Goal: Task Accomplishment & Management: Complete application form

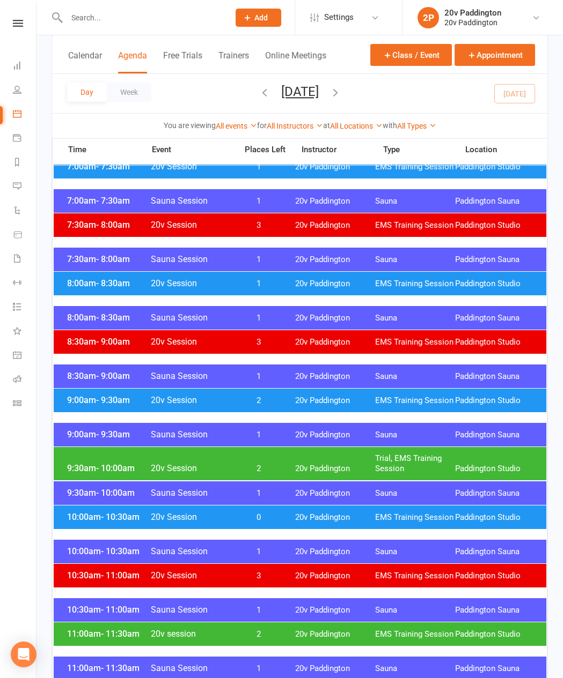
scroll to position [201, 0]
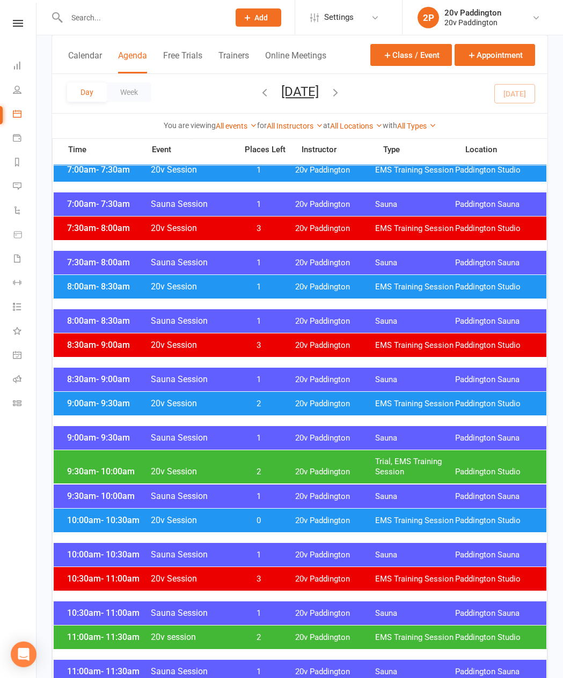
click at [128, 465] on div "9:30am - 10:00am 20v Session 2 20v Paddington Trial, EMS Training Session [GEOG…" at bounding box center [300, 467] width 492 height 33
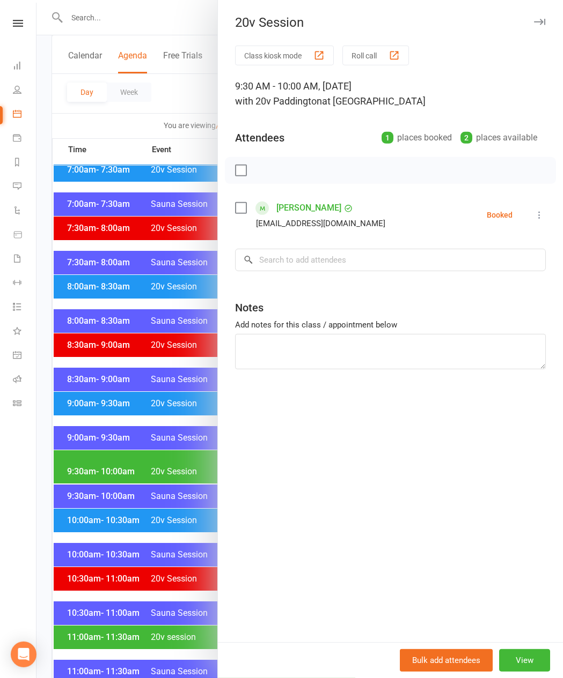
click at [286, 213] on link "[PERSON_NAME]" at bounding box center [308, 208] width 65 height 17
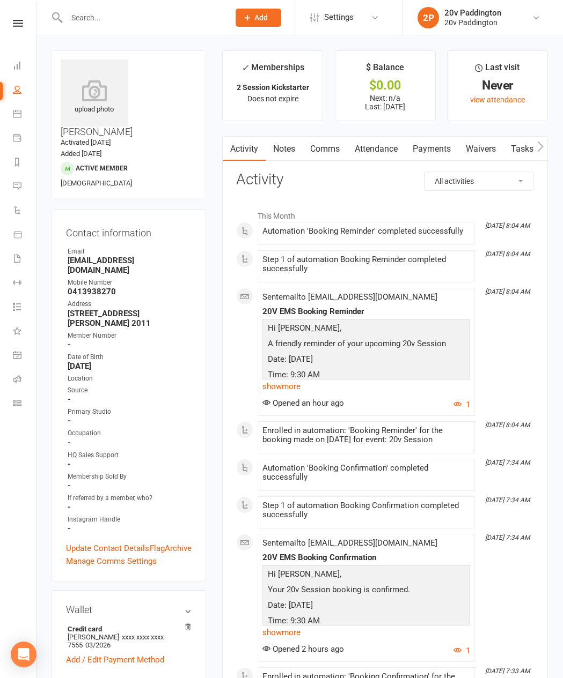
click at [431, 149] on link "Payments" at bounding box center [431, 149] width 53 height 25
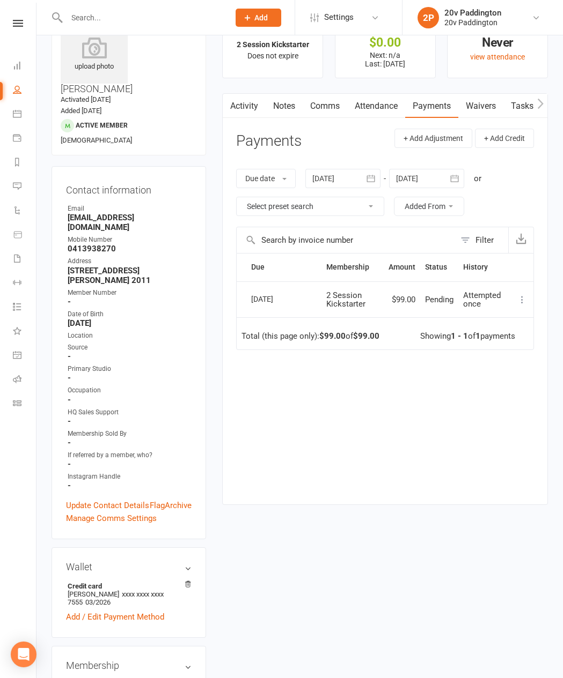
scroll to position [44, 0]
click at [383, 107] on link "Attendance" at bounding box center [376, 105] width 58 height 25
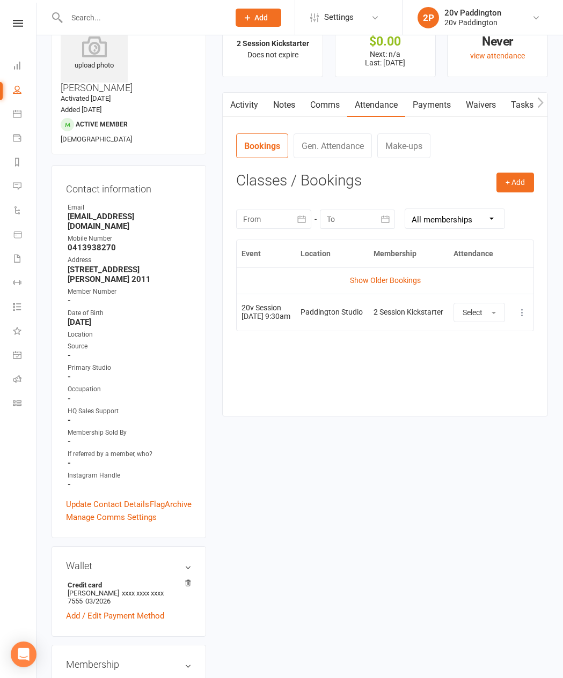
click at [478, 95] on link "Waivers" at bounding box center [480, 105] width 45 height 25
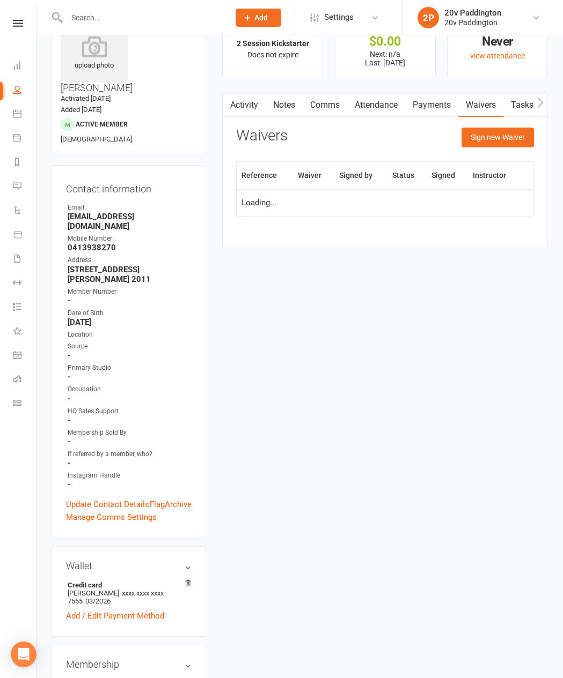
click at [468, 132] on button "Sign new Waiver" at bounding box center [497, 137] width 72 height 19
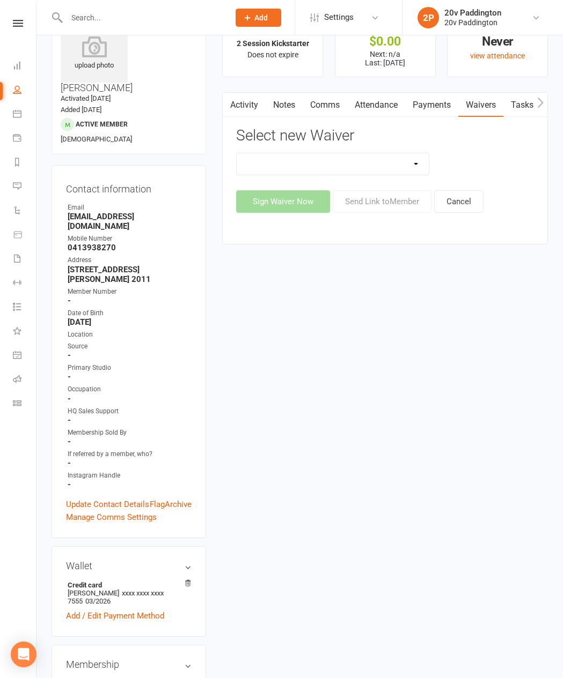
click at [263, 161] on select "20v Ambassador Program 20v Pre Exercise Questionnaire 20V Sauna Sessions 2 Sess…" at bounding box center [333, 163] width 192 height 21
select select "8104"
click at [268, 196] on button "Sign Waiver Now" at bounding box center [283, 201] width 94 height 23
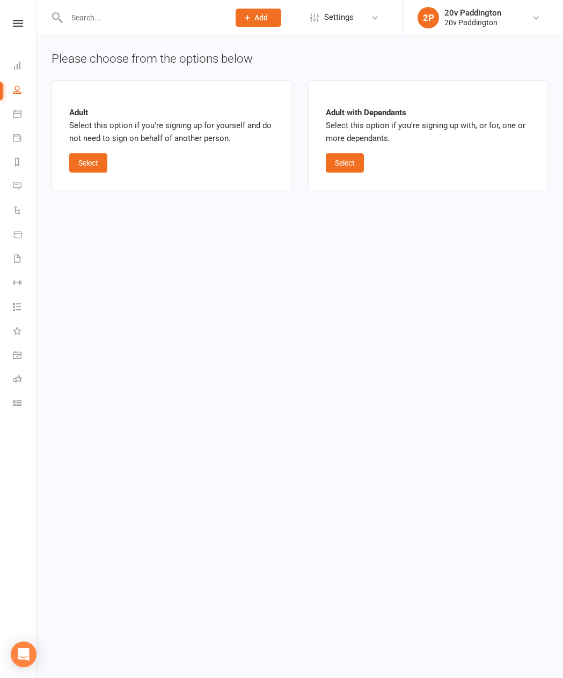
click at [95, 155] on button "Select" at bounding box center [88, 162] width 38 height 19
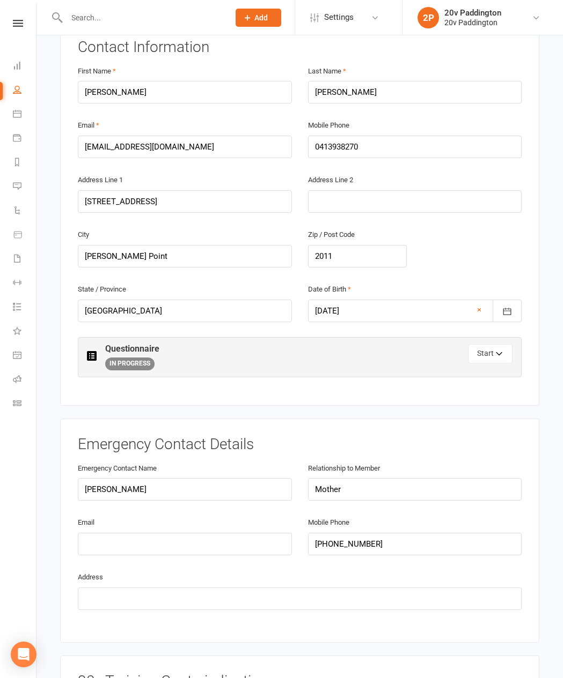
scroll to position [237, 0]
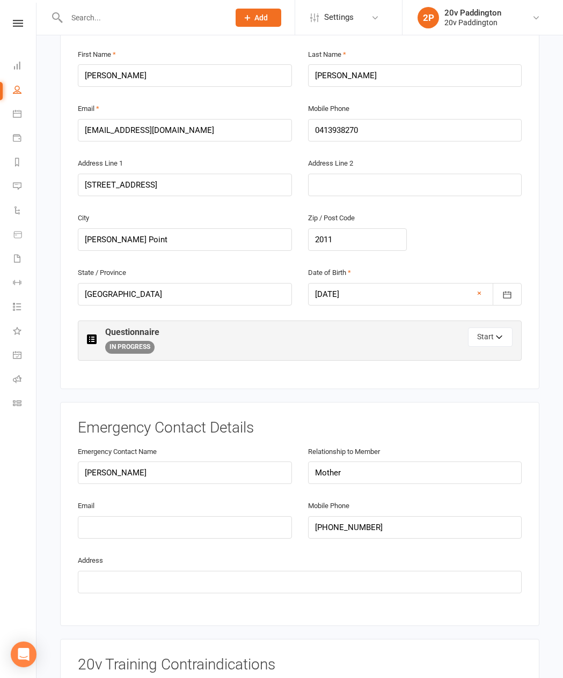
click at [477, 328] on button "Start" at bounding box center [490, 337] width 45 height 19
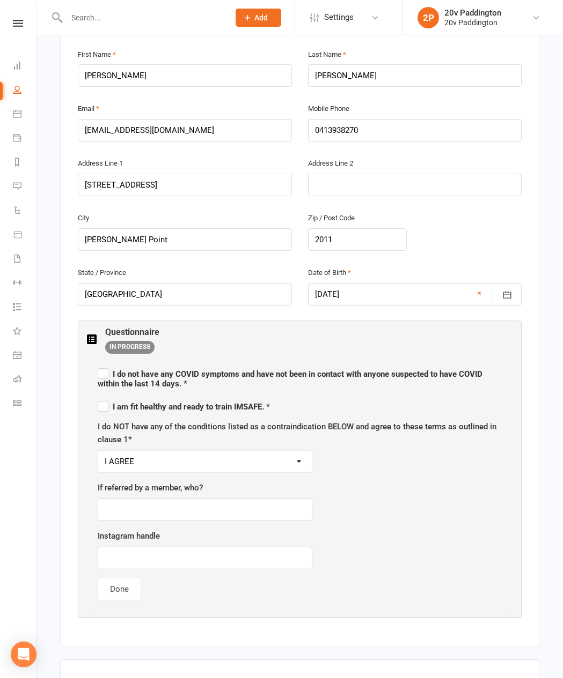
click at [111, 366] on span "I do not have any [MEDICAL_DATA] symptoms and have not been in contact with any…" at bounding box center [300, 377] width 404 height 23
click at [111, 365] on input "I do not have any [MEDICAL_DATA] symptoms and have not been in contact with any…" at bounding box center [300, 365] width 404 height 0
checkbox input "true"
click at [108, 397] on input "I am fit healthy and ready to train IMSAFE. *" at bounding box center [184, 397] width 172 height 0
checkbox input "true"
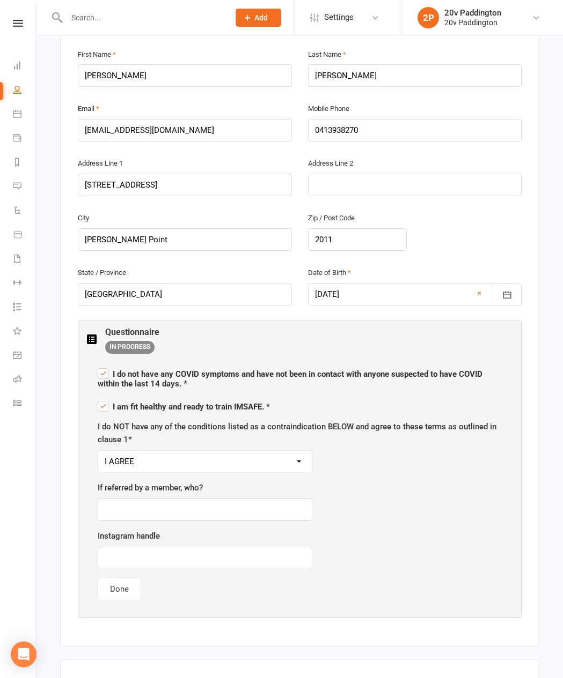
click at [116, 578] on button "Done" at bounding box center [119, 589] width 43 height 23
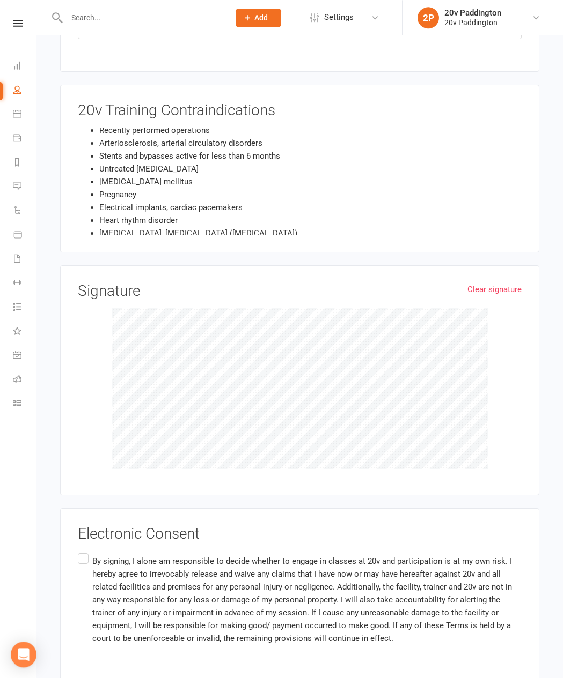
scroll to position [791, 0]
click at [80, 527] on h3 "Electronic Consent" at bounding box center [300, 535] width 444 height 17
click at [88, 552] on label "By signing, I alone am responsible to decide whether to engage in classes at 20…" at bounding box center [300, 601] width 444 height 98
click at [85, 552] on input "By signing, I alone am responsible to decide whether to engage in classes at 20…" at bounding box center [81, 552] width 7 height 0
